Goal: Information Seeking & Learning: Learn about a topic

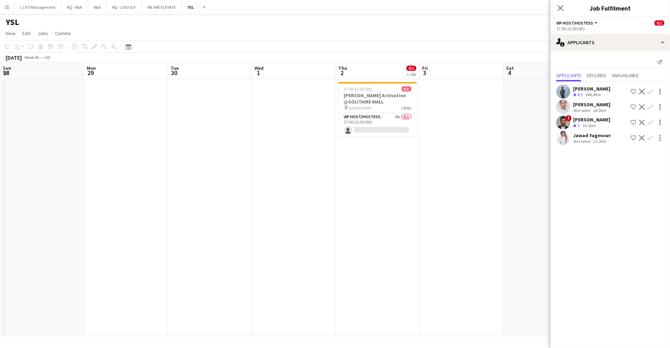
scroll to position [0, 209]
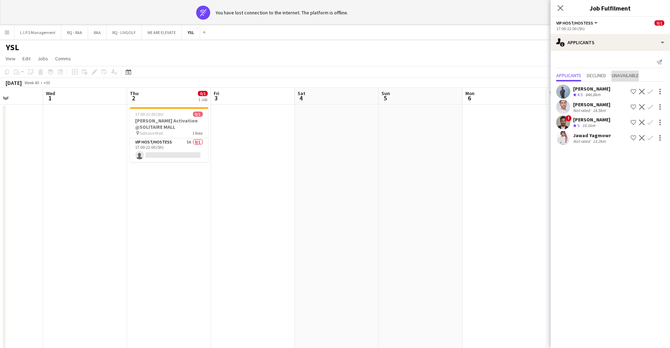
click at [623, 78] on span "Unavailable" at bounding box center [625, 75] width 27 height 5
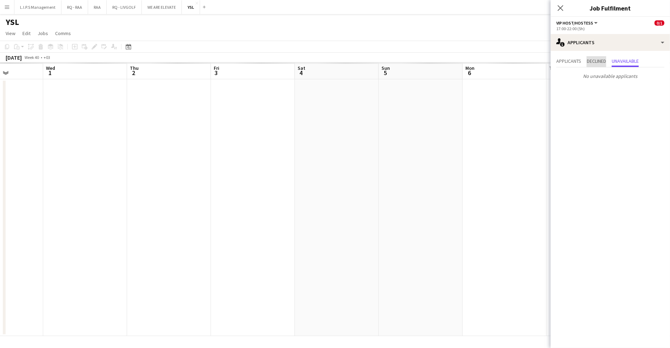
click at [595, 60] on span "Declined" at bounding box center [596, 61] width 19 height 5
click at [574, 61] on span "Applicants" at bounding box center [569, 61] width 25 height 5
click at [627, 60] on span "Unavailable" at bounding box center [625, 61] width 27 height 5
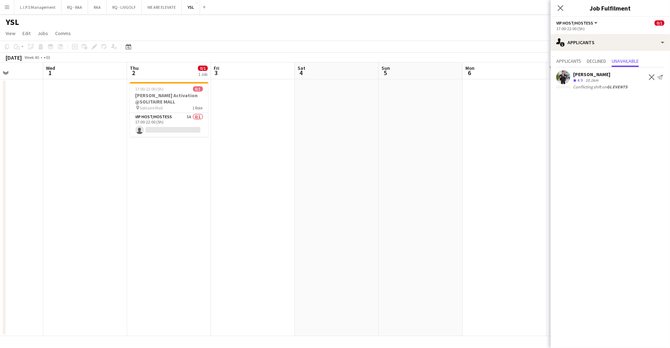
click at [650, 79] on app-icon "Decline" at bounding box center [652, 77] width 6 height 6
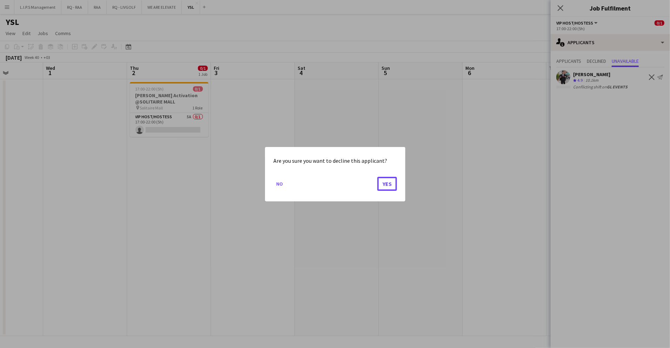
drag, startPoint x: 385, startPoint y: 180, endPoint x: 575, endPoint y: 126, distance: 197.0
click at [568, 128] on div "Are you sure you want to decline this applicant? No Yes" at bounding box center [335, 174] width 670 height 348
click at [582, 124] on div at bounding box center [335, 174] width 670 height 348
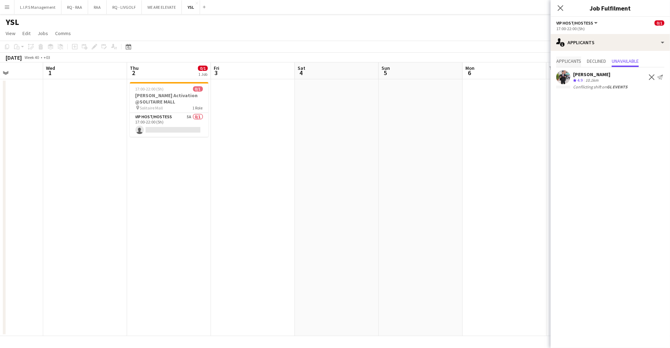
click at [574, 59] on span "Applicants" at bounding box center [569, 61] width 25 height 5
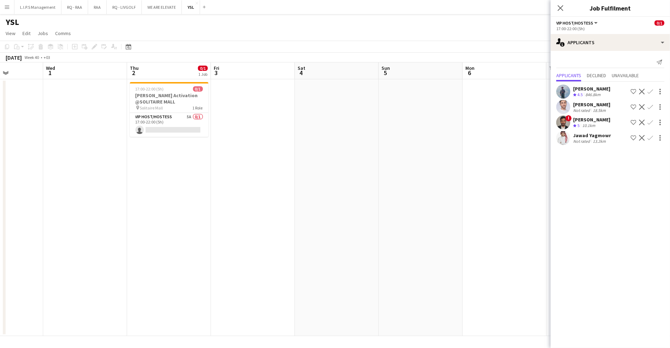
click at [635, 105] on app-icon "Shortlist crew" at bounding box center [634, 107] width 6 height 6
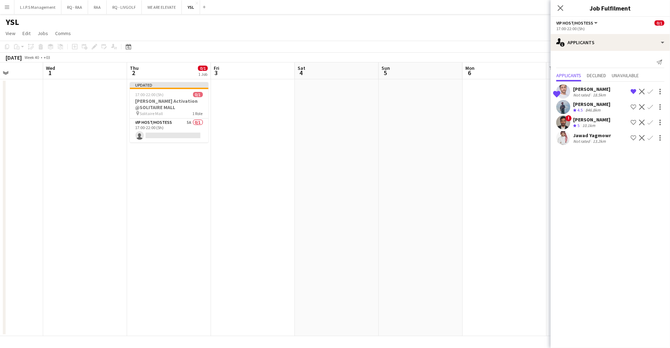
click at [635, 123] on app-icon "Shortlist crew" at bounding box center [634, 123] width 6 height 6
click at [635, 138] on app-icon "Shortlist crew" at bounding box center [634, 138] width 6 height 6
click at [516, 35] on app-page-menu "View Day view expanded Day view collapsed Month view Date picker Jump to today …" at bounding box center [335, 33] width 670 height 13
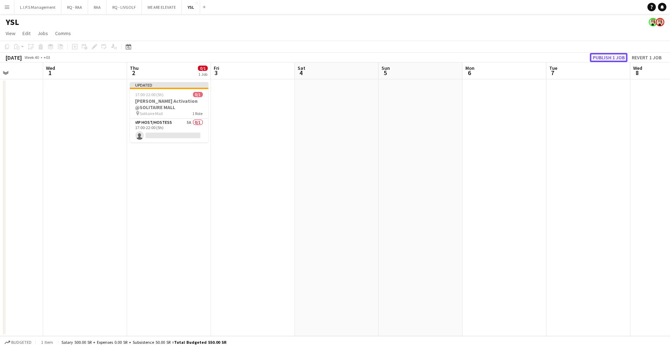
click at [623, 59] on button "Publish 1 job" at bounding box center [609, 57] width 38 height 9
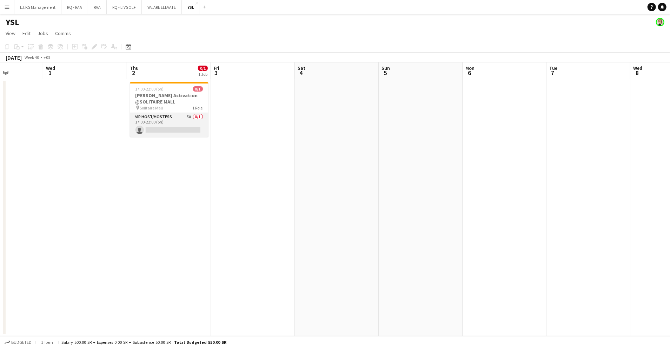
click at [183, 116] on app-card-role "VIP Host/Hostess 5A 0/1 17:00-22:00 (5h) single-neutral-actions" at bounding box center [169, 125] width 79 height 24
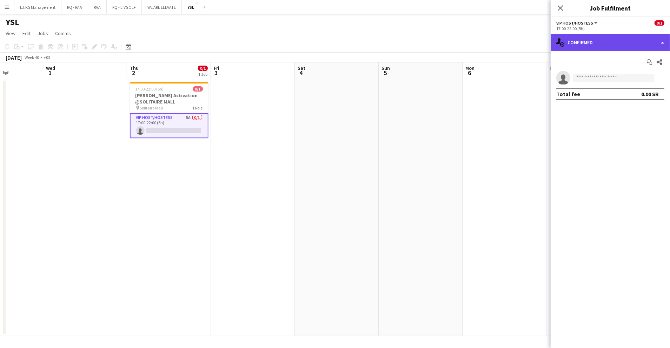
click at [583, 41] on div "single-neutral-actions-check-2 Confirmed" at bounding box center [610, 42] width 119 height 17
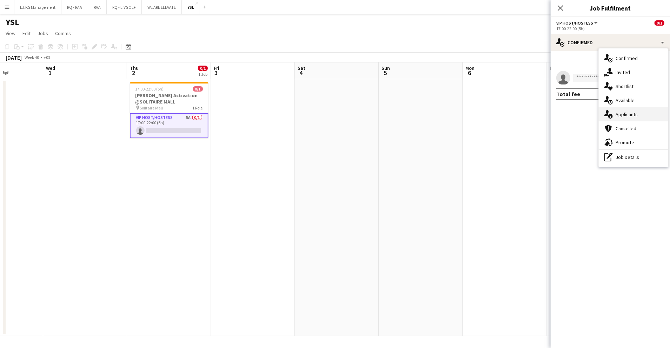
click at [644, 116] on div "single-neutral-actions-information Applicants" at bounding box center [634, 114] width 70 height 14
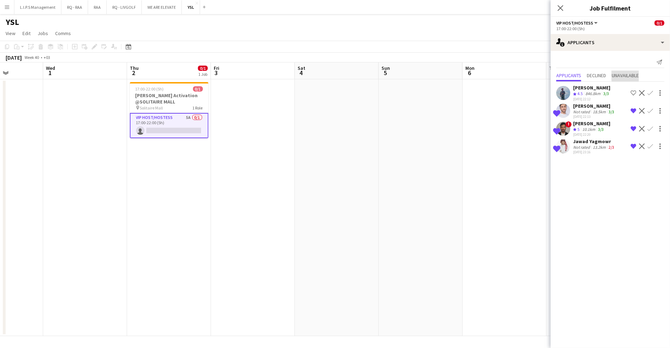
click at [638, 74] on span "Unavailable" at bounding box center [625, 75] width 27 height 5
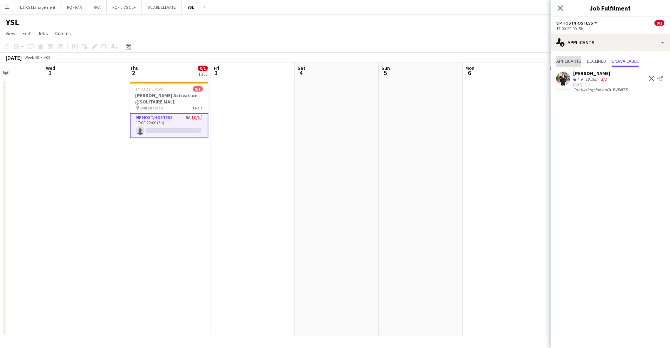
click at [572, 59] on span "Applicants" at bounding box center [569, 61] width 25 height 5
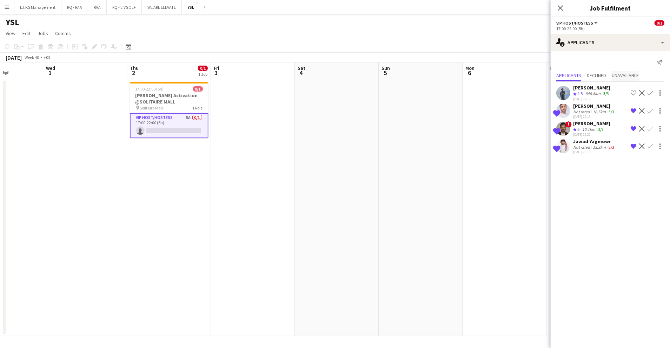
click at [615, 76] on span "Unavailable" at bounding box center [625, 75] width 27 height 5
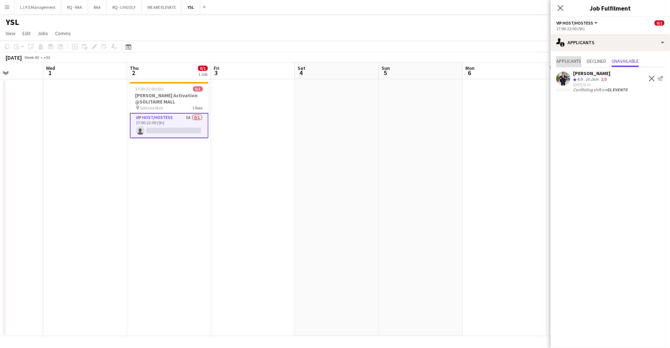
click at [566, 63] on span "Applicants" at bounding box center [569, 61] width 25 height 5
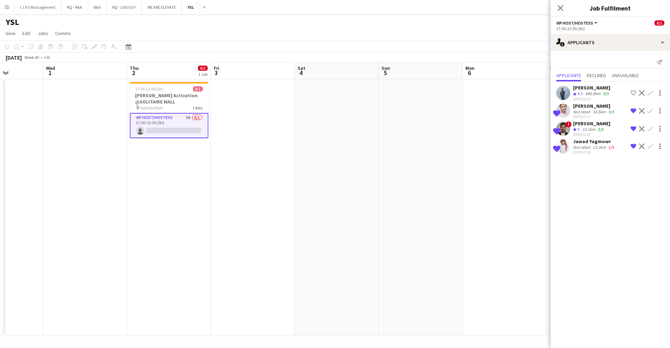
click at [416, 46] on app-toolbar "Copy Paste Paste Ctrl+V Paste with crew Ctrl+Shift+V Paste linked Job Delete Gr…" at bounding box center [335, 47] width 670 height 12
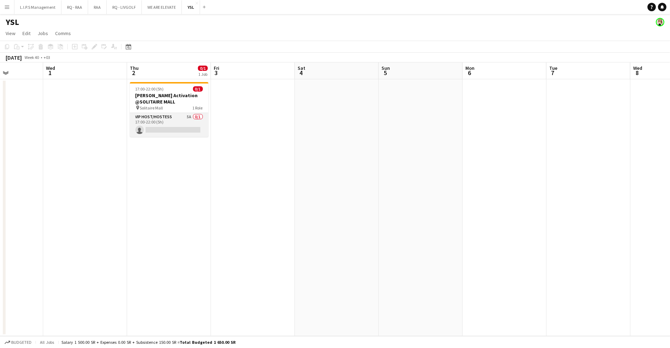
click at [193, 129] on app-card-role "VIP Host/Hostess 5A 0/1 17:00-22:00 (5h) single-neutral-actions" at bounding box center [169, 125] width 79 height 24
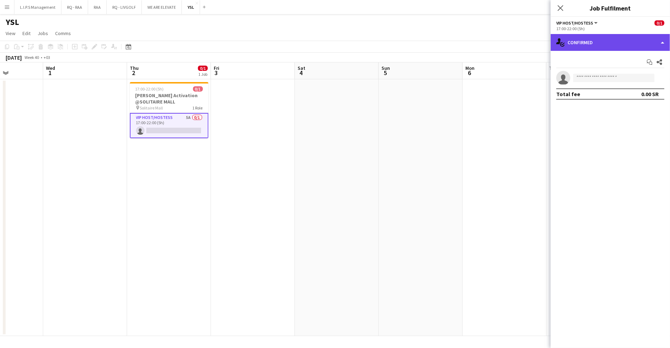
click at [625, 50] on div "single-neutral-actions-check-2 Confirmed" at bounding box center [610, 42] width 119 height 17
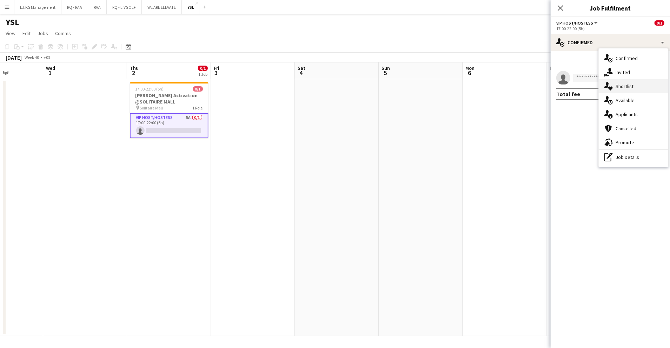
click at [632, 89] on div "single-neutral-actions-heart Shortlist" at bounding box center [634, 86] width 70 height 14
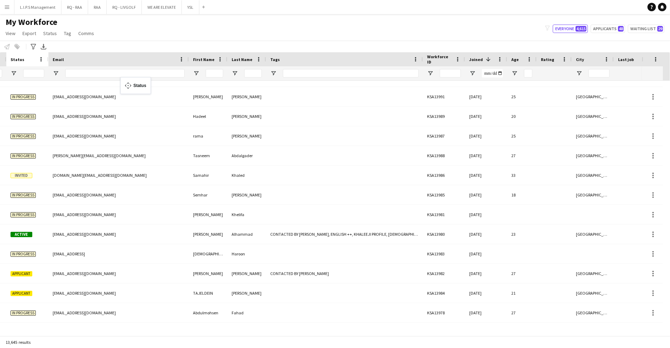
drag, startPoint x: 540, startPoint y: 60, endPoint x: 145, endPoint y: 100, distance: 397.1
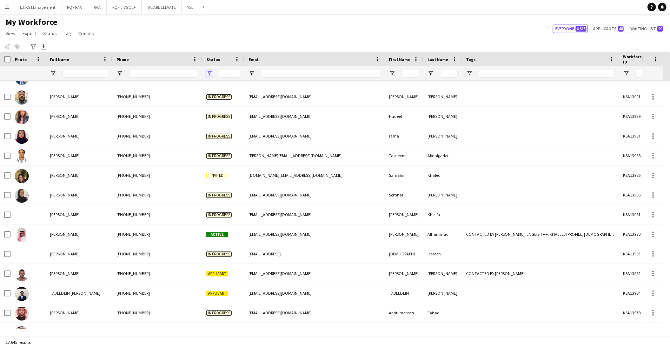
click at [208, 72] on span "Open Filter Menu" at bounding box center [210, 73] width 6 height 6
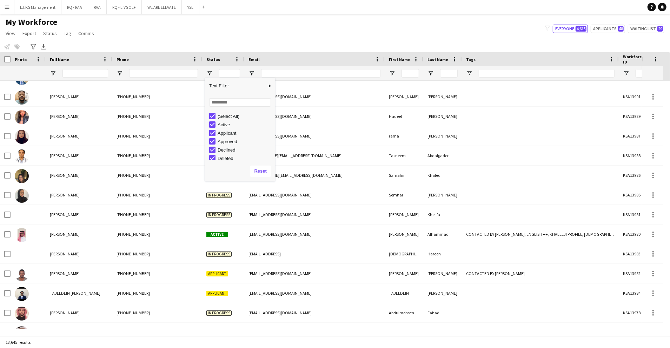
click at [230, 116] on div "(Select All)" at bounding box center [245, 116] width 55 height 5
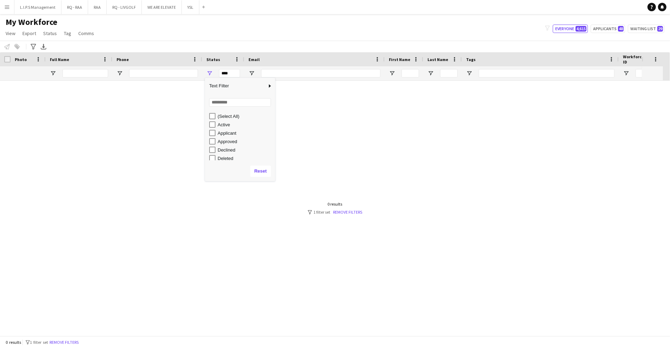
click at [224, 124] on div "Active" at bounding box center [245, 124] width 55 height 5
type input "**********"
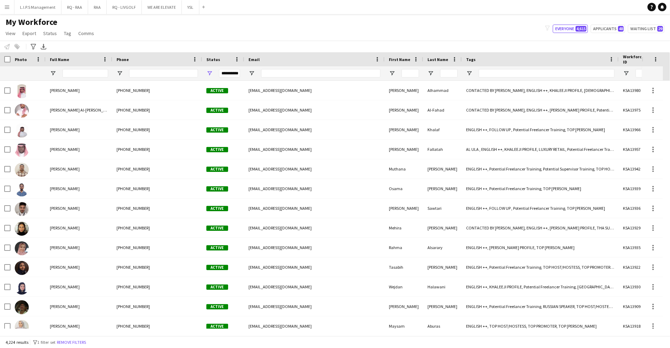
click at [217, 21] on div "My Workforce View Views Default view Basic Export View TAGS Test New view Updat…" at bounding box center [335, 29] width 670 height 24
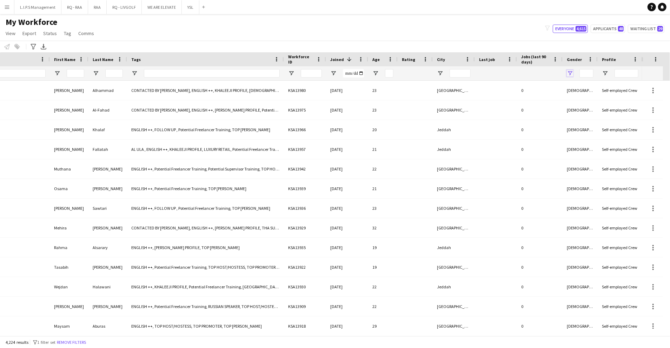
click at [568, 72] on span "Open Filter Menu" at bounding box center [570, 73] width 6 height 6
click at [587, 116] on div "(Select All)" at bounding box center [605, 116] width 55 height 5
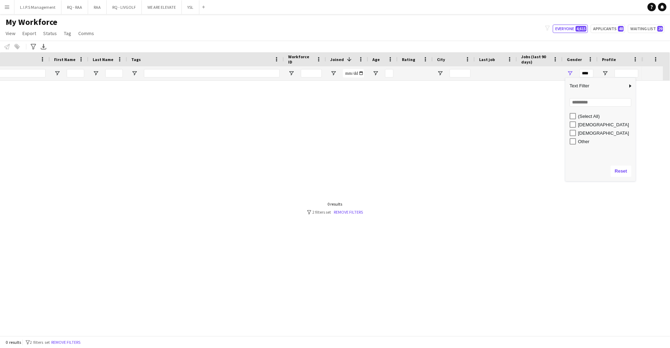
click at [584, 132] on div "[DEMOGRAPHIC_DATA]" at bounding box center [605, 133] width 55 height 5
type input "********"
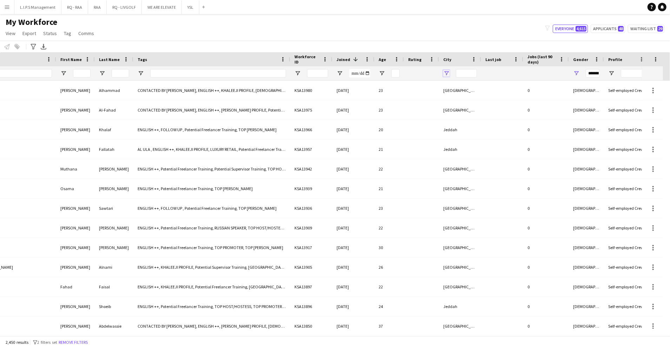
click at [449, 72] on span "Open Filter Menu" at bounding box center [447, 73] width 6 height 6
click at [464, 111] on div "(Select All) ‏ [GEOGRAPHIC_DATA] , 00000 0000" at bounding box center [477, 136] width 70 height 51
type input "***"
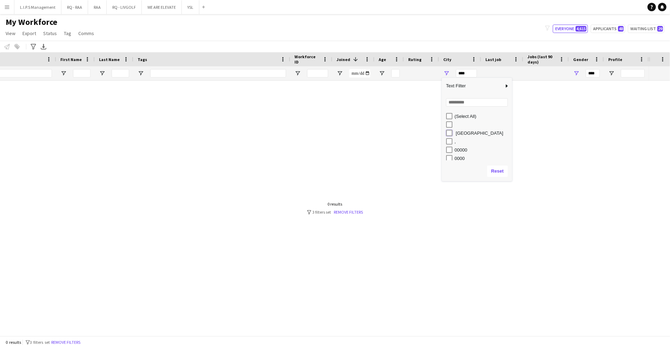
type input "**********"
type input "********"
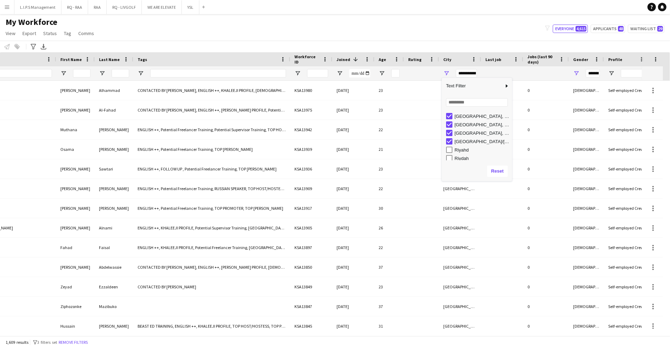
type input "**********"
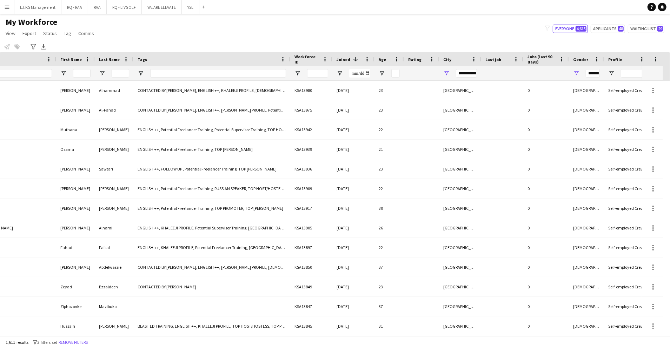
click at [455, 35] on div "My Workforce View Views Default view Basic Export View TAGS Test New view Updat…" at bounding box center [335, 29] width 670 height 24
click at [143, 72] on span "Open Filter Menu" at bounding box center [141, 73] width 6 height 6
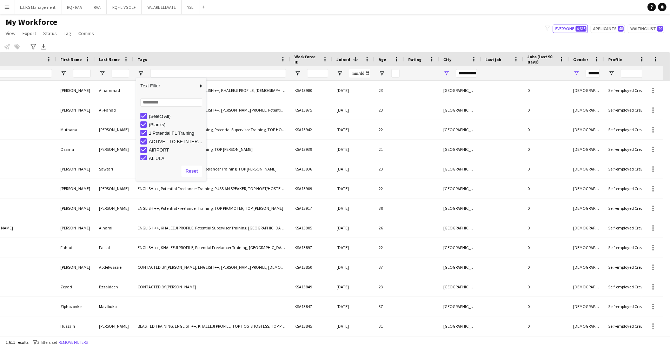
click at [161, 117] on div "(Select All)" at bounding box center [176, 116] width 55 height 5
type input "***"
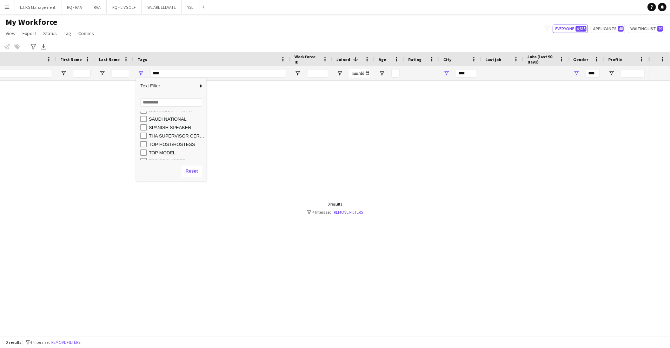
click at [167, 152] on div "TOP MODEL" at bounding box center [176, 152] width 55 height 5
type input "**********"
type input "********"
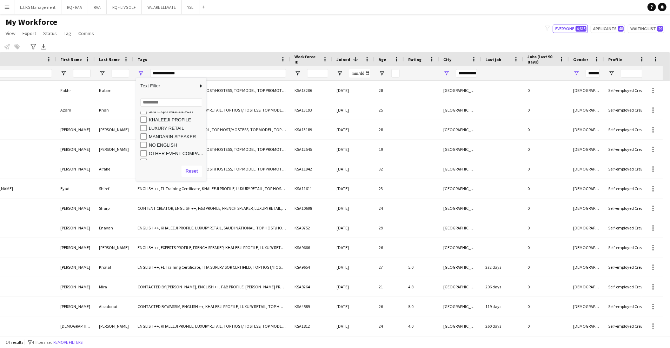
click at [172, 126] on div "LUXURY RETAIL" at bounding box center [176, 128] width 55 height 5
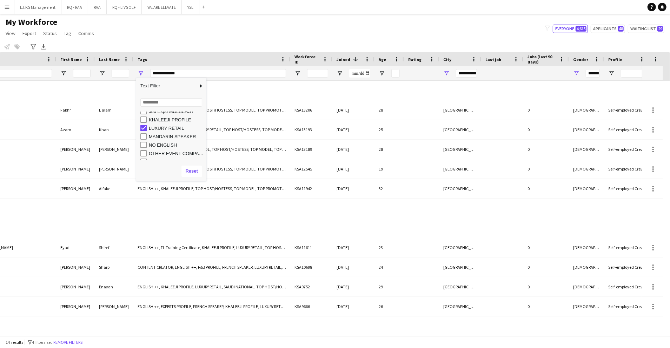
type input "**********"
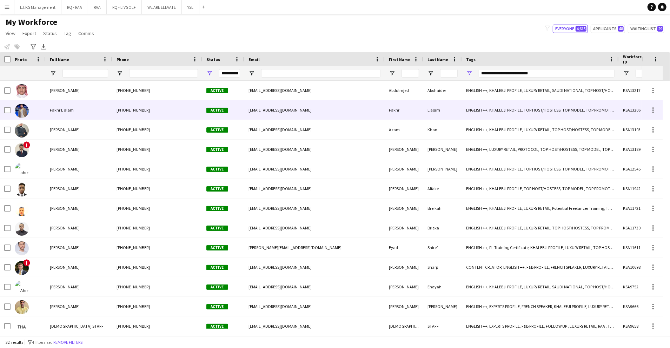
click at [129, 113] on div "[PHONE_NUMBER]" at bounding box center [157, 109] width 90 height 19
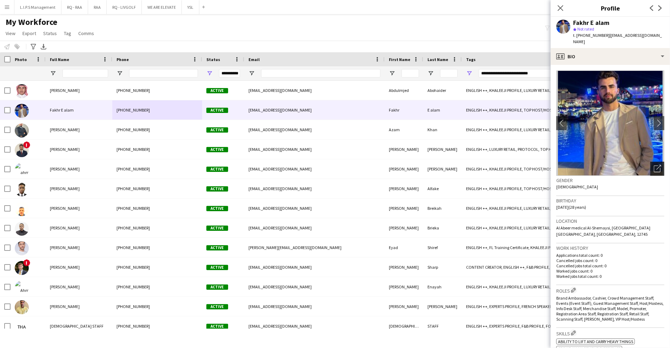
click at [654, 165] on icon "Open photos pop-in" at bounding box center [657, 168] width 7 height 7
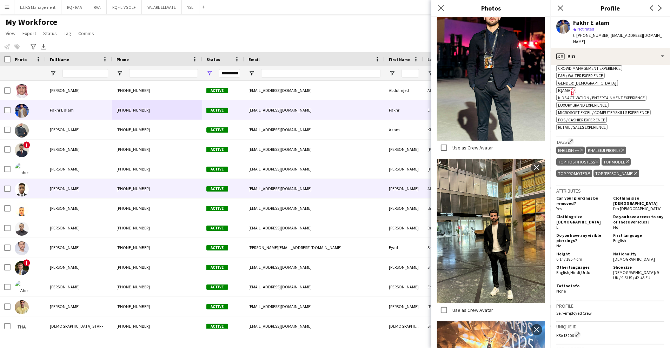
click at [124, 194] on div "[PHONE_NUMBER]" at bounding box center [157, 188] width 90 height 19
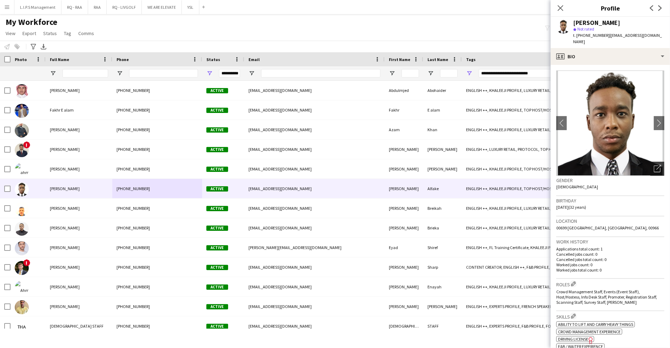
click at [654, 165] on icon "Open photos pop-in" at bounding box center [657, 168] width 7 height 7
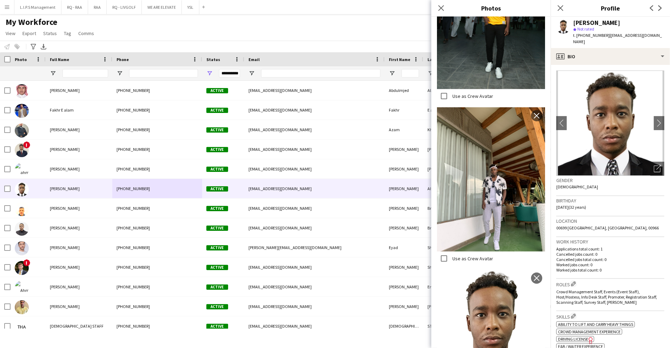
scroll to position [342, 0]
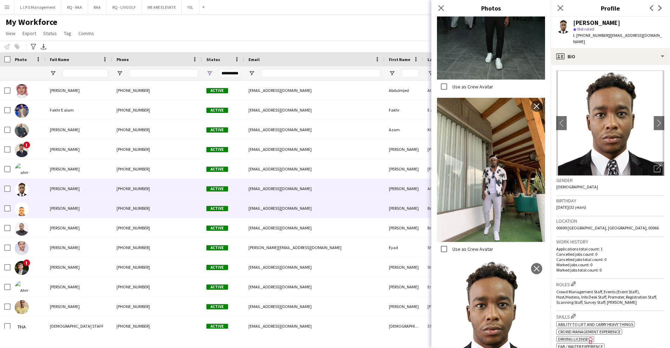
click at [156, 207] on div "[PHONE_NUMBER]" at bounding box center [157, 208] width 90 height 19
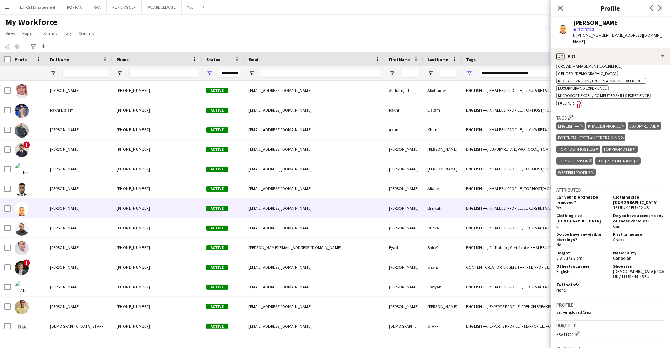
scroll to position [93, 0]
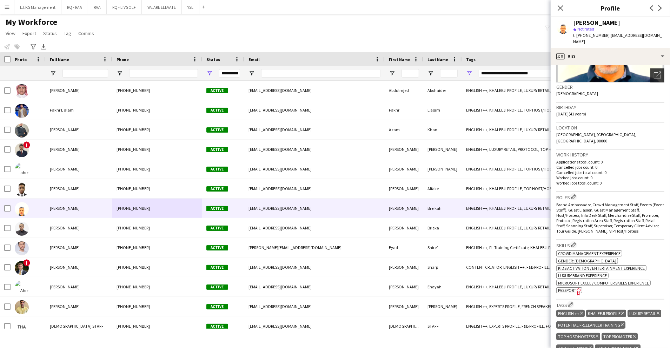
click at [654, 72] on icon "Open photos pop-in" at bounding box center [657, 75] width 7 height 7
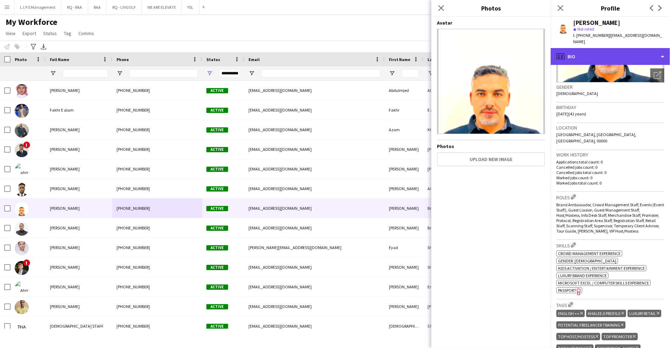
click at [611, 50] on div "profile Bio" at bounding box center [610, 56] width 119 height 17
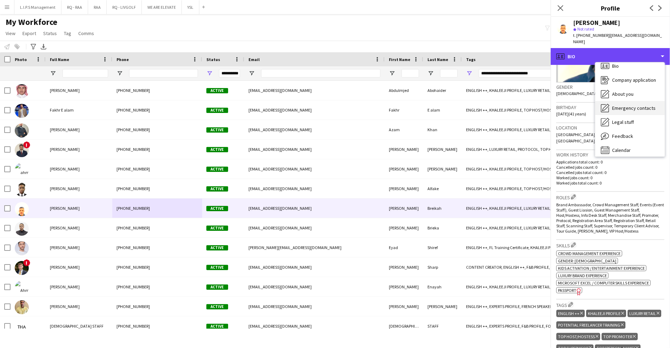
scroll to position [10, 0]
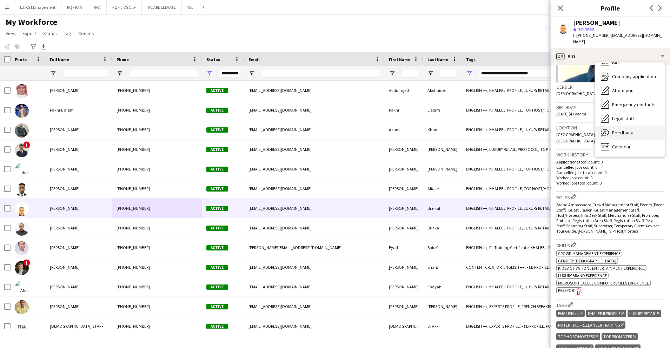
click at [623, 130] on span "Feedback" at bounding box center [623, 133] width 21 height 6
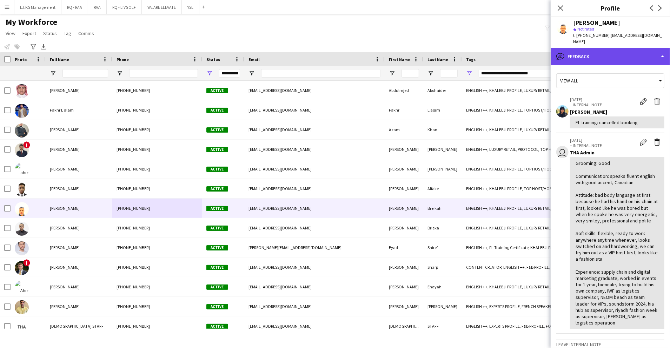
click at [590, 52] on div "bubble-pencil Feedback" at bounding box center [610, 56] width 119 height 17
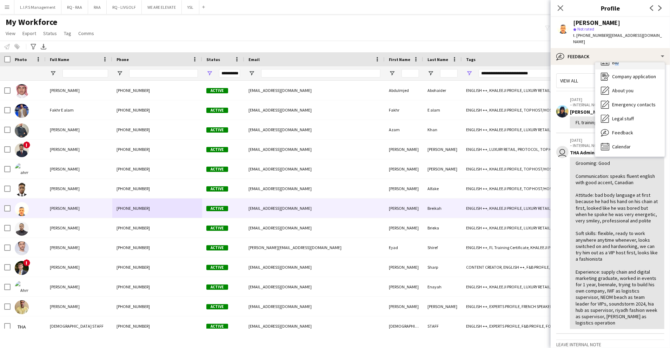
drag, startPoint x: 603, startPoint y: 69, endPoint x: 607, endPoint y: 63, distance: 7.8
click at [607, 63] on div "Bio Bio Company application Company application About you About you Emergency c…" at bounding box center [631, 110] width 70 height 94
click at [607, 63] on div "Bio Bio" at bounding box center [631, 62] width 70 height 14
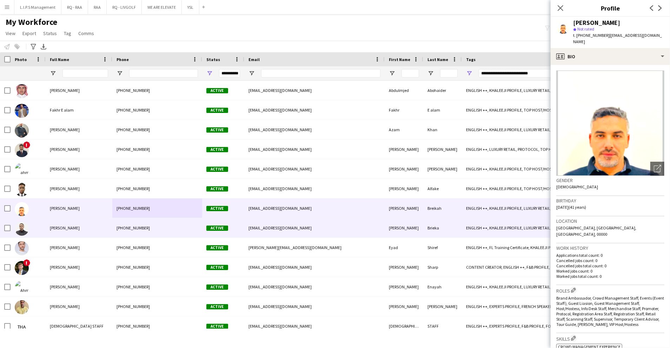
click at [163, 236] on div "[PHONE_NUMBER]" at bounding box center [157, 227] width 90 height 19
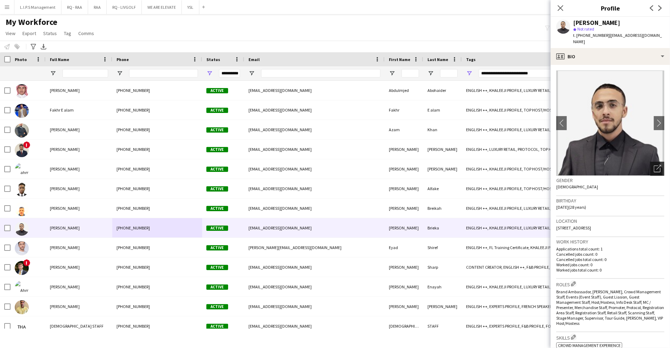
click at [654, 165] on icon "Open photos pop-in" at bounding box center [657, 168] width 7 height 7
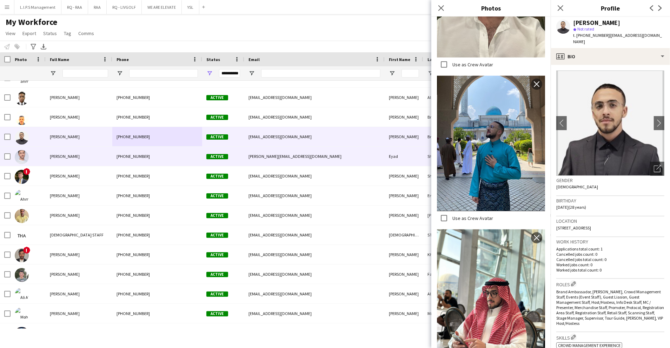
scroll to position [93, 0]
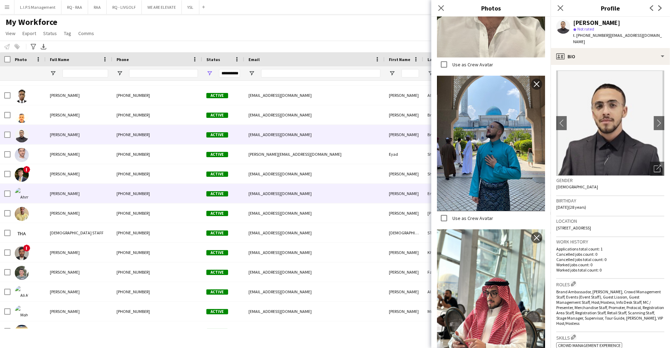
click at [105, 188] on div "[PERSON_NAME]" at bounding box center [79, 193] width 67 height 19
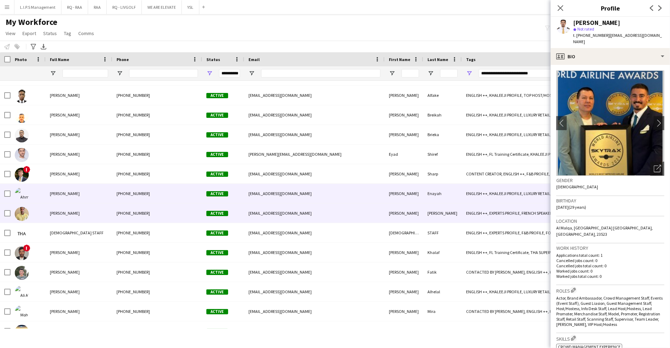
click at [105, 212] on div "[PERSON_NAME]" at bounding box center [79, 213] width 67 height 19
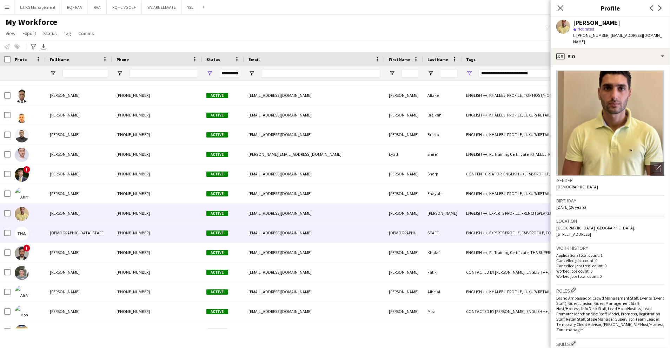
scroll to position [140, 0]
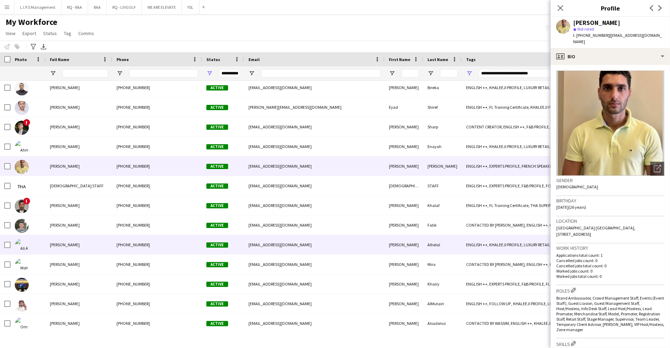
click at [105, 248] on div "[PERSON_NAME]" at bounding box center [79, 244] width 67 height 19
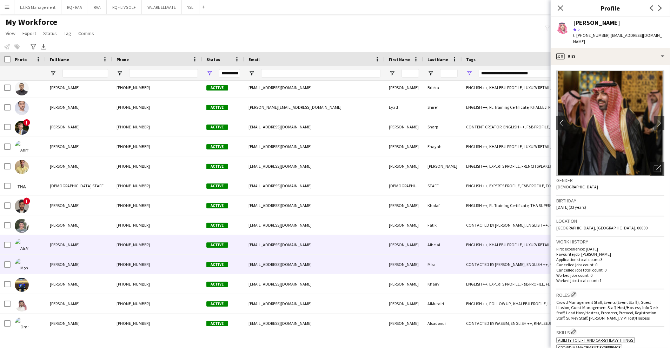
click at [103, 263] on div "[PERSON_NAME]" at bounding box center [79, 264] width 67 height 19
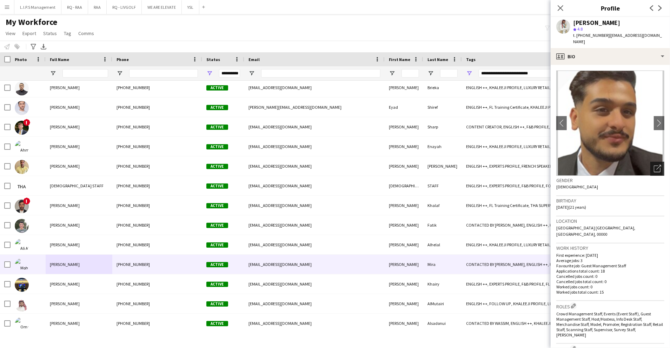
drag, startPoint x: 654, startPoint y: 161, endPoint x: 649, endPoint y: 163, distance: 5.3
click at [654, 165] on icon "Open photos pop-in" at bounding box center [657, 168] width 7 height 7
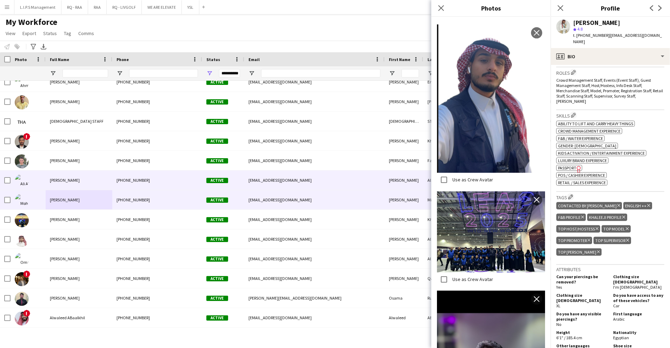
scroll to position [234, 0]
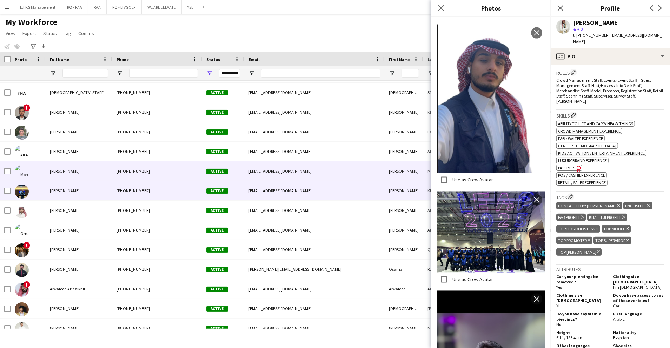
click at [116, 188] on div "[PHONE_NUMBER]" at bounding box center [157, 190] width 90 height 19
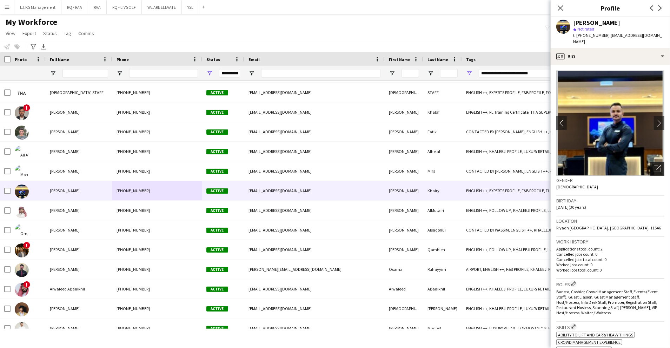
click at [657, 162] on div "Open photos pop-in" at bounding box center [658, 169] width 14 height 14
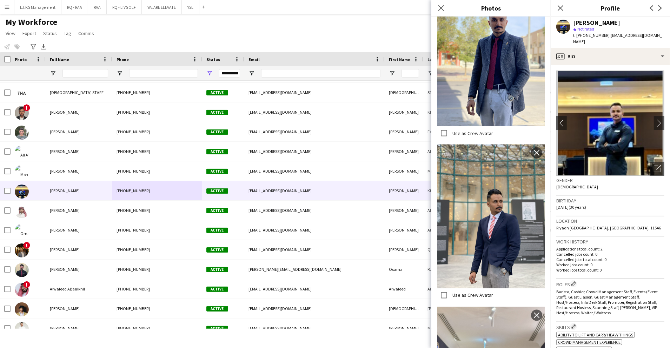
scroll to position [843, 0]
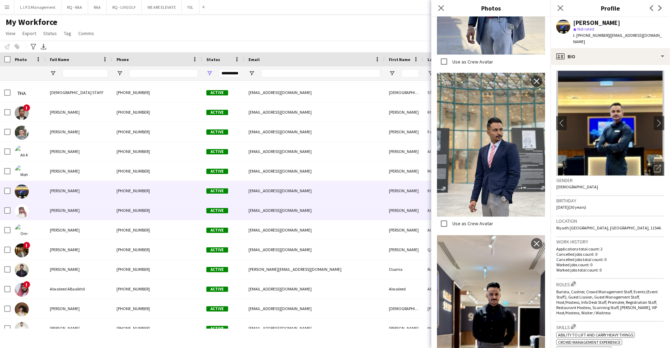
click at [275, 203] on div "[EMAIL_ADDRESS][DOMAIN_NAME]" at bounding box center [314, 210] width 140 height 19
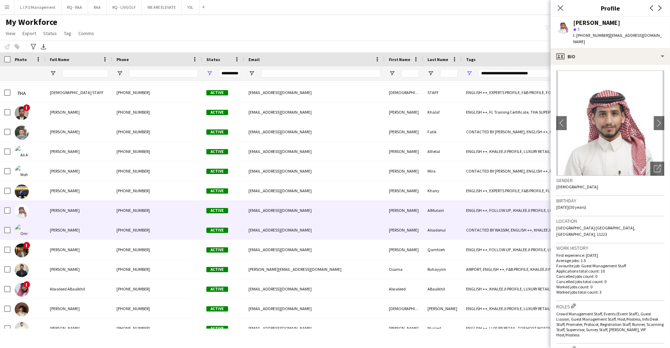
click at [161, 232] on div "[PHONE_NUMBER]" at bounding box center [157, 230] width 90 height 19
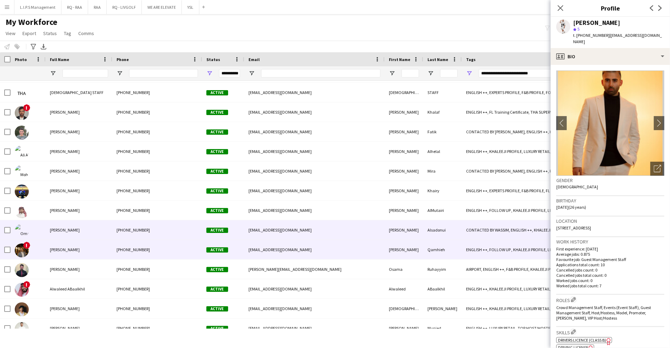
click at [153, 252] on div "[PHONE_NUMBER]" at bounding box center [157, 249] width 90 height 19
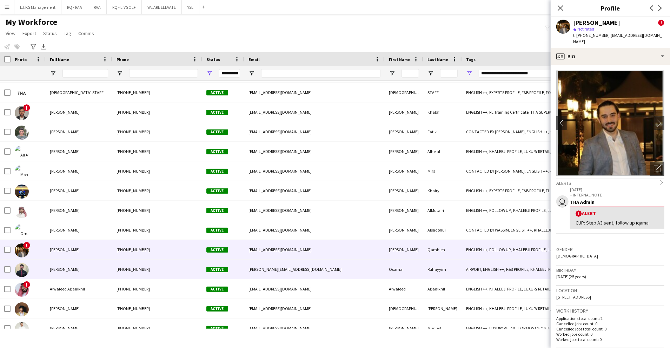
click at [153, 264] on div "[PHONE_NUMBER]" at bounding box center [157, 269] width 90 height 19
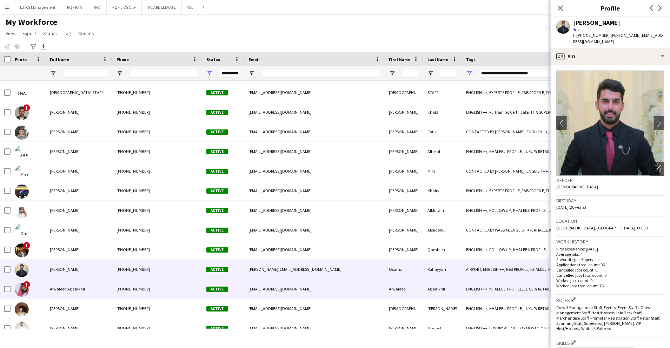
scroll to position [281, 0]
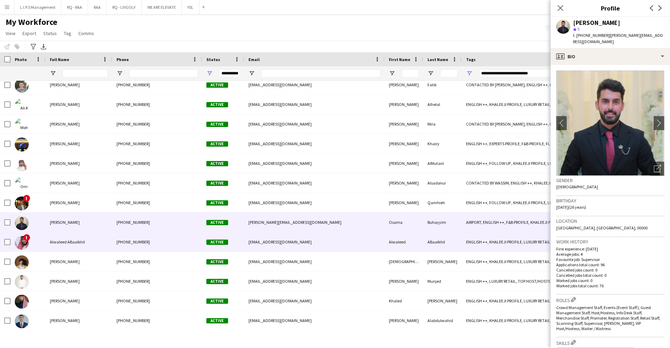
click at [146, 241] on div "[PHONE_NUMBER]" at bounding box center [157, 242] width 90 height 19
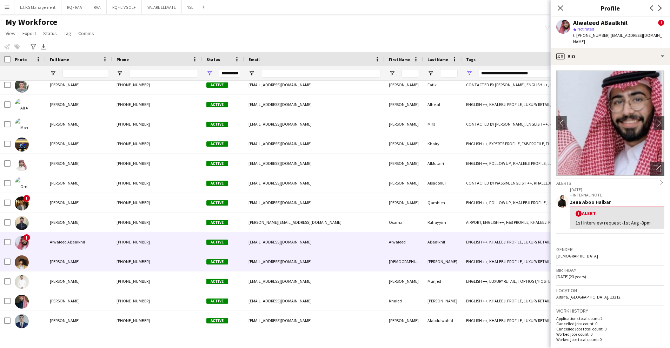
click at [140, 261] on div "[PHONE_NUMBER]" at bounding box center [157, 261] width 90 height 19
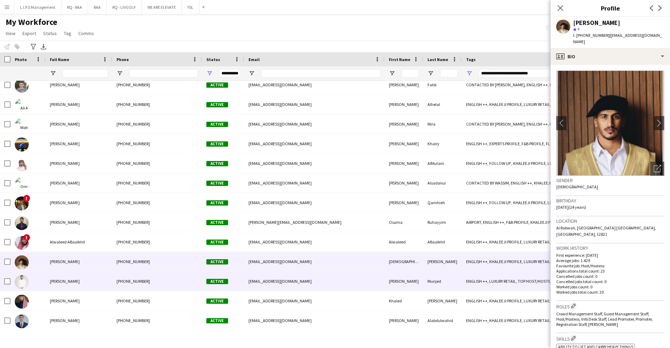
click at [138, 279] on div "[PHONE_NUMBER]" at bounding box center [157, 281] width 90 height 19
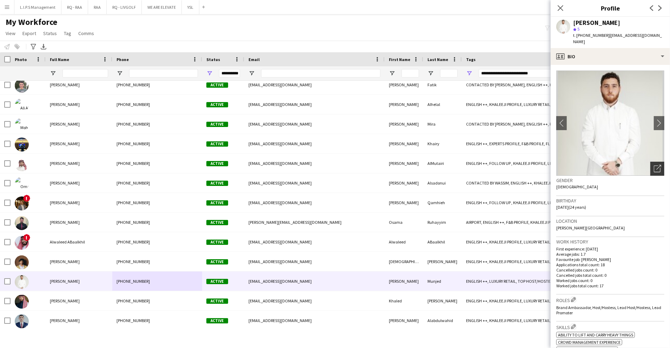
click at [651, 163] on div "Open photos pop-in" at bounding box center [658, 169] width 14 height 14
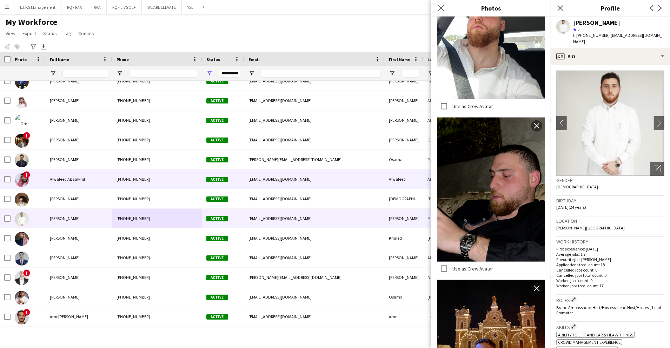
scroll to position [374, 0]
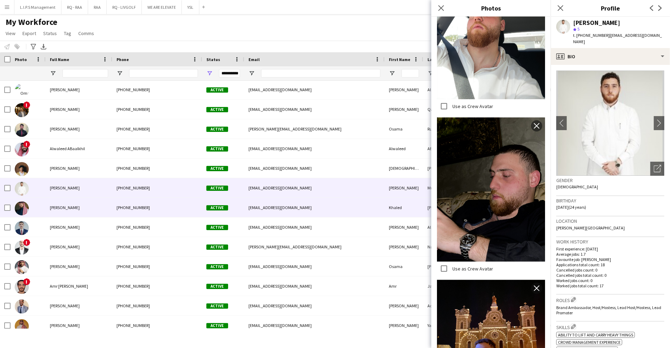
click at [164, 210] on div "[PHONE_NUMBER]" at bounding box center [157, 207] width 90 height 19
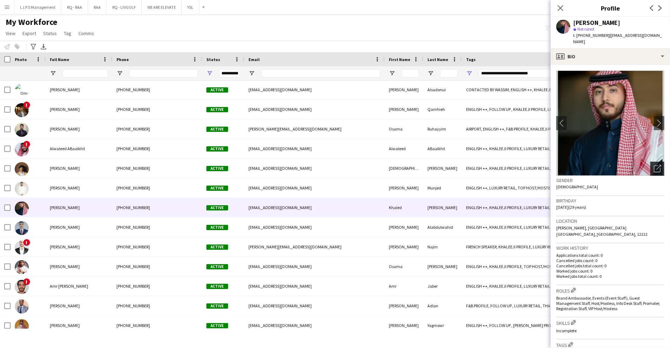
click at [654, 165] on icon "Open photos pop-in" at bounding box center [657, 168] width 7 height 7
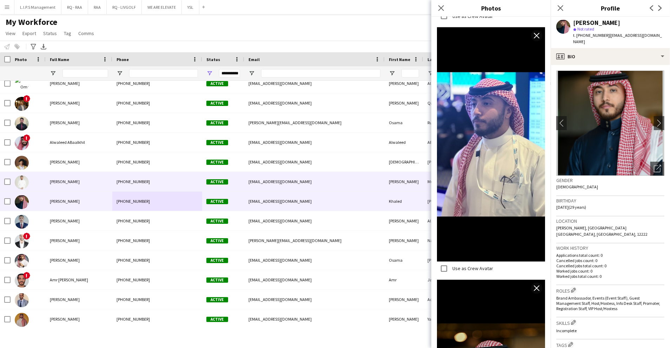
scroll to position [381, 0]
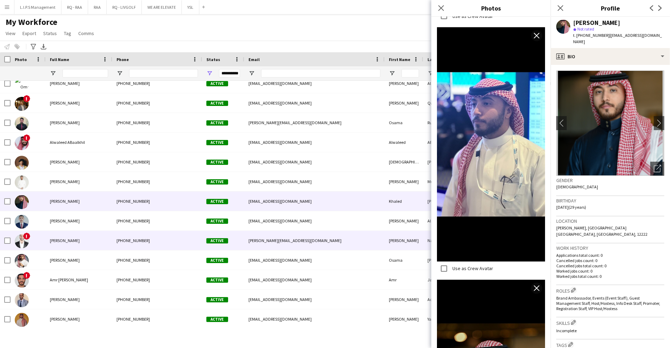
click at [134, 244] on div "[PHONE_NUMBER]" at bounding box center [157, 240] width 90 height 19
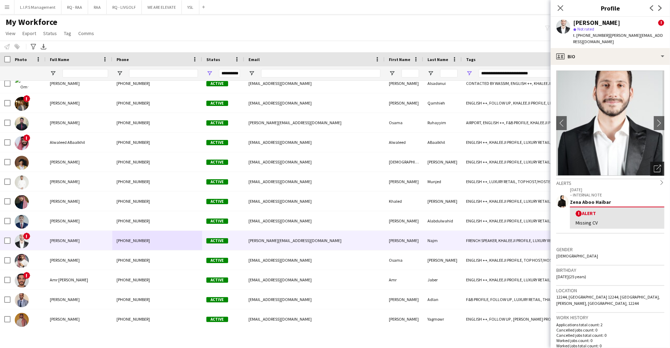
drag, startPoint x: 659, startPoint y: 162, endPoint x: 654, endPoint y: 163, distance: 5.0
click at [659, 162] on app-crew-profile-bio "chevron-left chevron-right Open photos pop-in Alerts chevron-right [DATE] – INT…" at bounding box center [610, 206] width 119 height 283
click at [654, 165] on icon "Open photos pop-in" at bounding box center [657, 168] width 7 height 7
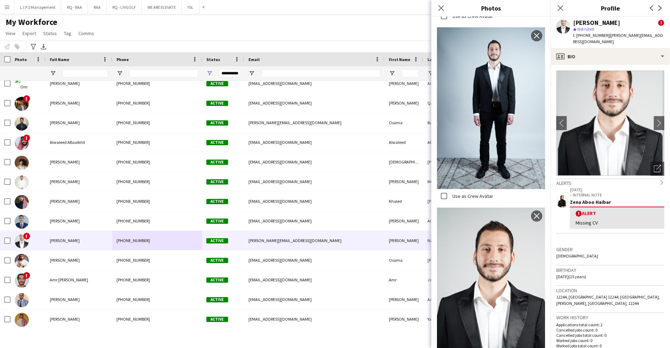
scroll to position [323, 0]
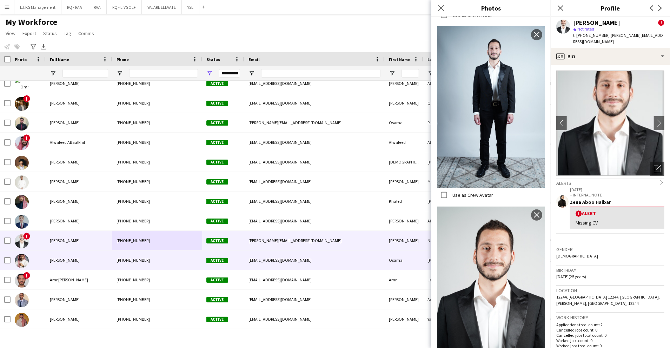
click at [97, 256] on div "[PERSON_NAME]" at bounding box center [79, 260] width 67 height 19
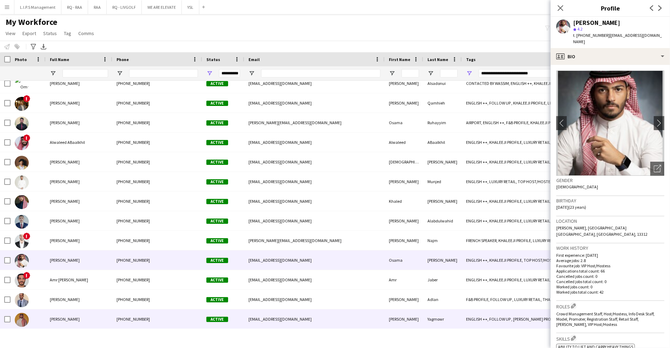
drag, startPoint x: 104, startPoint y: 319, endPoint x: 398, endPoint y: 254, distance: 301.2
click at [104, 319] on div "[PERSON_NAME]" at bounding box center [79, 319] width 67 height 19
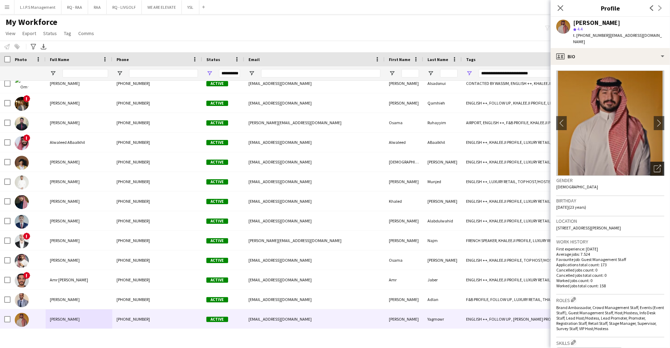
click at [654, 165] on icon "Open photos pop-in" at bounding box center [657, 168] width 7 height 7
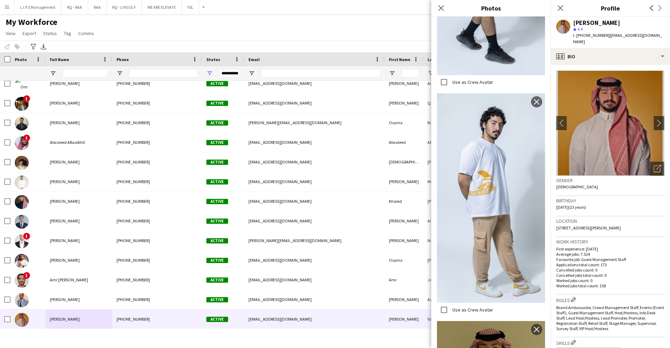
scroll to position [1465, 0]
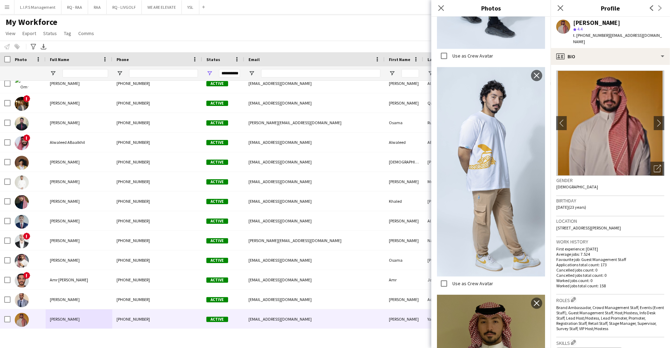
drag, startPoint x: 439, startPoint y: 11, endPoint x: 397, endPoint y: 74, distance: 76.0
click at [440, 15] on div "Close pop-in" at bounding box center [442, 8] width 20 height 16
click at [561, 6] on icon "Close pop-in" at bounding box center [560, 8] width 7 height 7
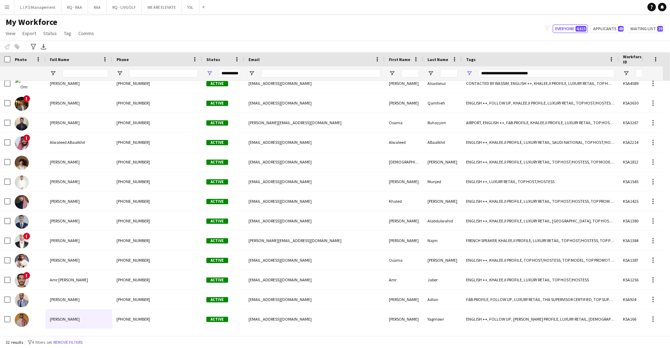
drag, startPoint x: 70, startPoint y: 342, endPoint x: 99, endPoint y: 67, distance: 276.5
click at [70, 342] on button "Remove filters" at bounding box center [68, 343] width 32 height 8
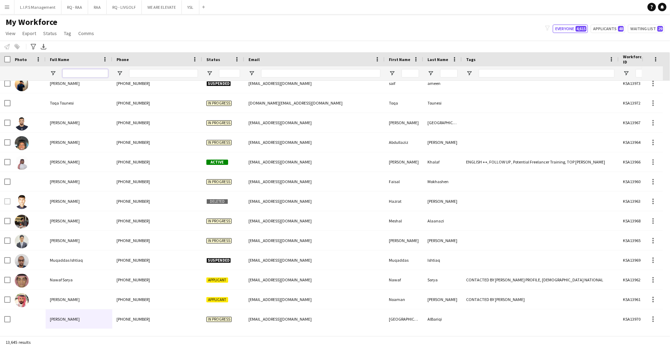
click at [81, 75] on input "Full Name Filter Input" at bounding box center [86, 73] width 46 height 8
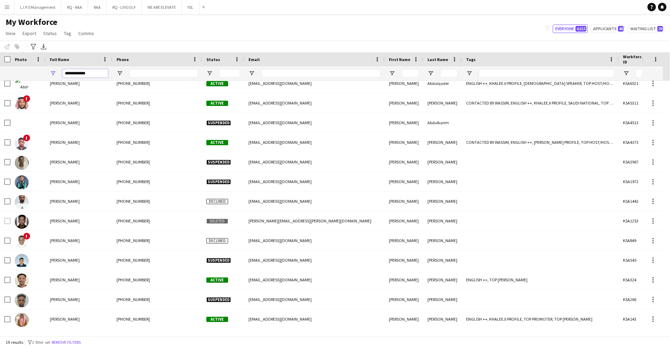
scroll to position [0, 0]
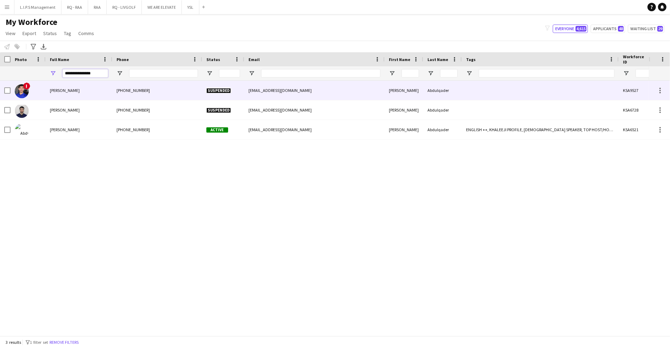
type input "**********"
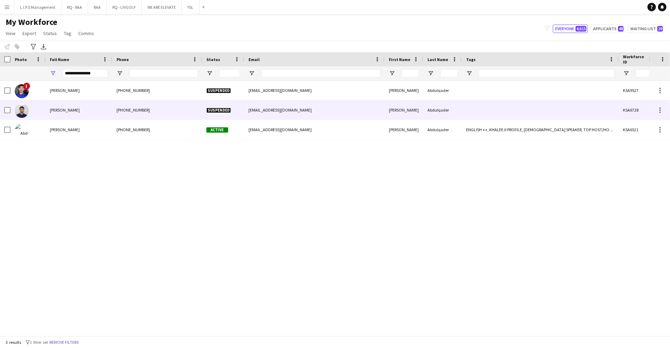
click at [106, 105] on div "[PERSON_NAME]" at bounding box center [79, 109] width 67 height 19
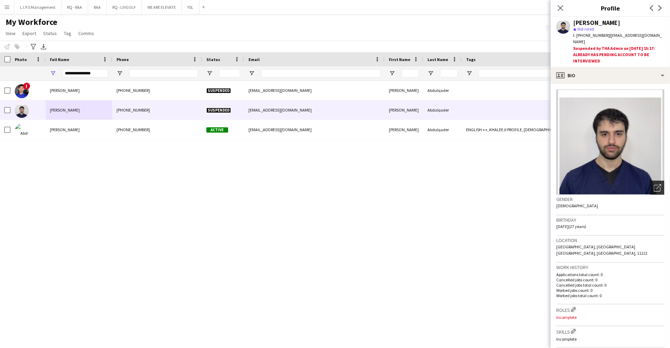
click at [651, 181] on div "Open photos pop-in" at bounding box center [658, 188] width 14 height 14
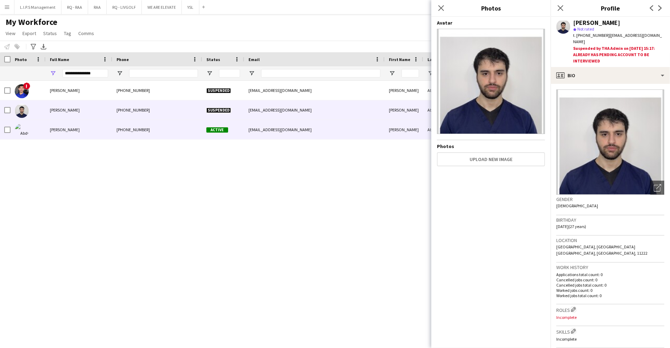
drag, startPoint x: 327, startPoint y: 131, endPoint x: 550, endPoint y: 141, distance: 222.9
click at [328, 131] on div "[EMAIL_ADDRESS][DOMAIN_NAME]" at bounding box center [314, 129] width 140 height 19
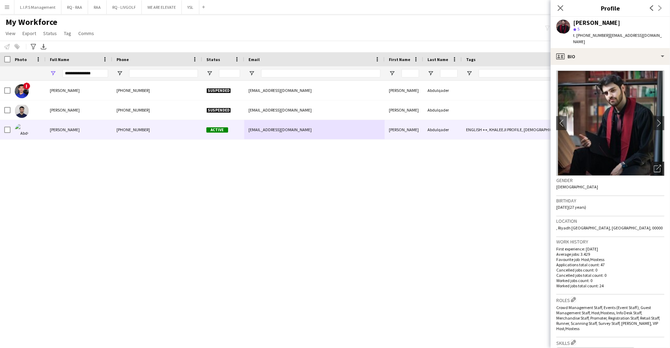
click at [654, 169] on icon "Open photos pop-in" at bounding box center [657, 168] width 7 height 7
